Goal: Navigation & Orientation: Find specific page/section

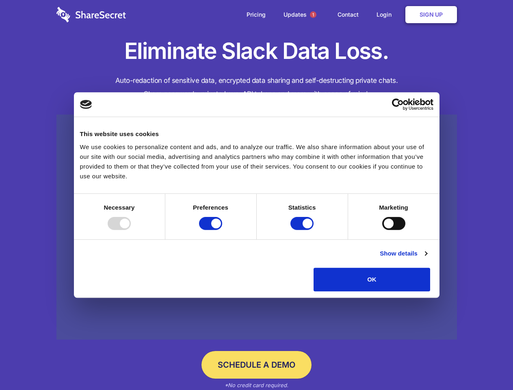
click at [131, 230] on div at bounding box center [119, 223] width 23 height 13
click at [222, 230] on input "Preferences" at bounding box center [210, 223] width 23 height 13
checkbox input "false"
click at [303, 230] on input "Statistics" at bounding box center [301, 223] width 23 height 13
checkbox input "false"
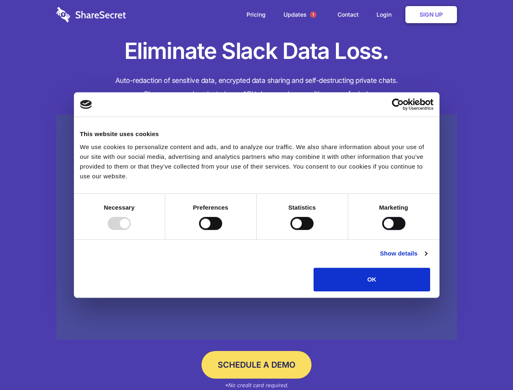
click at [382, 230] on input "Marketing" at bounding box center [393, 223] width 23 height 13
checkbox input "true"
click at [427, 258] on link "Show details" at bounding box center [403, 254] width 47 height 10
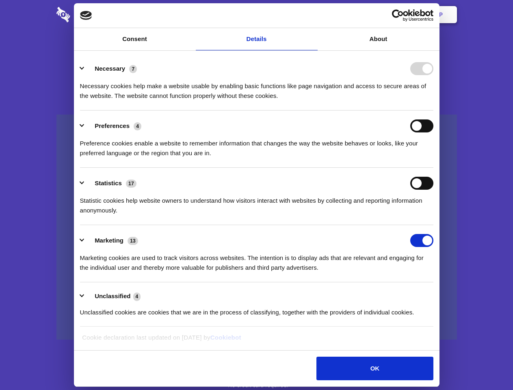
click at [433, 110] on li "Necessary 7 Necessary cookies help make a website usable by enabling basic func…" at bounding box center [256, 81] width 353 height 57
click at [313, 15] on span "1" at bounding box center [313, 14] width 6 height 6
